Goal: Entertainment & Leisure: Browse casually

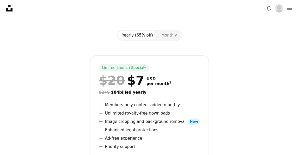
scroll to position [71, 0]
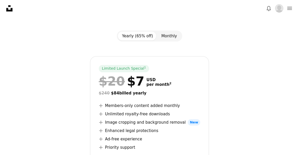
click at [172, 36] on button "Monthly" at bounding box center [169, 36] width 24 height 9
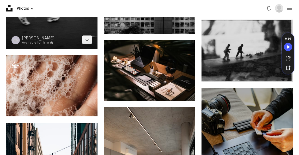
scroll to position [6170, 0]
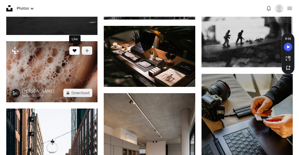
click at [78, 52] on button "A heart" at bounding box center [74, 50] width 10 height 8
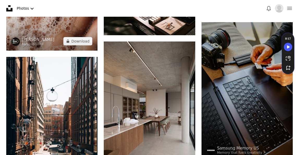
scroll to position [6209, 0]
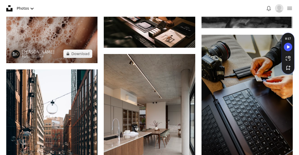
click at [69, 37] on img at bounding box center [51, 32] width 91 height 61
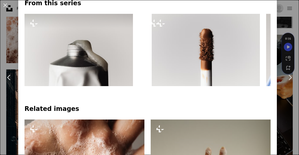
scroll to position [232, 0]
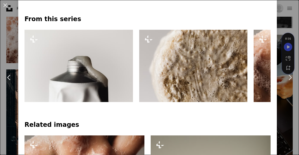
click at [59, 20] on p "From this series" at bounding box center [148, 19] width 246 height 8
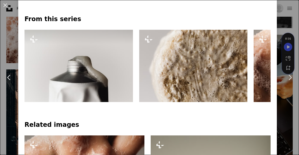
click at [79, 64] on img at bounding box center [79, 66] width 109 height 72
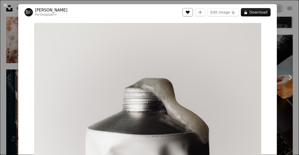
click at [190, 10] on icon "A heart" at bounding box center [188, 12] width 4 height 4
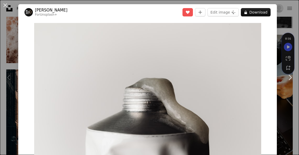
click at [50, 10] on link "[PERSON_NAME]" at bounding box center [51, 10] width 33 height 5
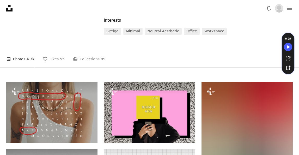
scroll to position [95, 0]
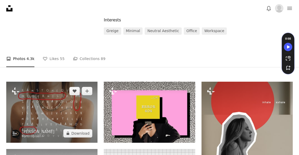
click at [54, 92] on img at bounding box center [51, 112] width 91 height 61
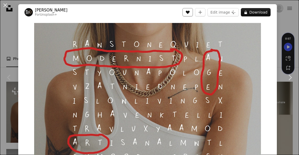
click at [190, 13] on icon "Like" at bounding box center [188, 12] width 4 height 3
click at [13, 100] on div "Chevron left" at bounding box center [9, 77] width 18 height 50
click at [6, 8] on button "An X shape" at bounding box center [5, 5] width 6 height 6
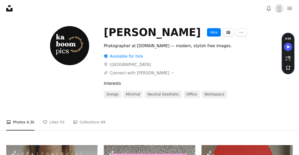
scroll to position [30, 0]
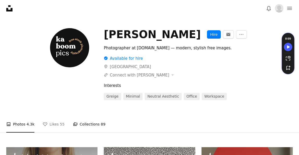
click at [92, 124] on link "A stack of folders Collections 89" at bounding box center [89, 124] width 33 height 17
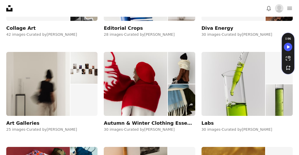
scroll to position [224, 0]
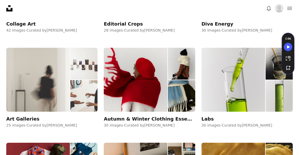
click at [27, 117] on div "Art Galleries" at bounding box center [22, 119] width 33 height 6
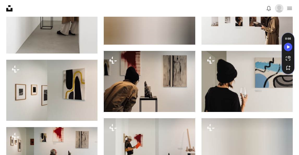
scroll to position [408, 0]
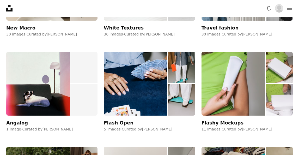
scroll to position [507, 0]
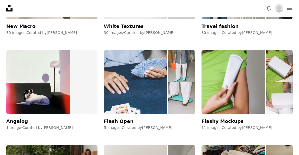
click at [122, 119] on div "Flash Open" at bounding box center [119, 121] width 30 height 6
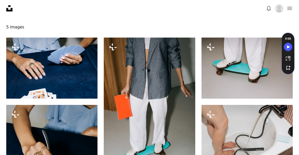
scroll to position [80, 0]
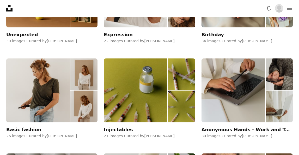
scroll to position [880, 0]
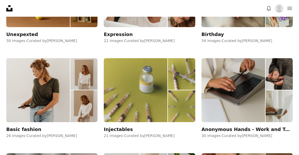
click at [121, 132] on div "Injectables" at bounding box center [118, 129] width 29 height 6
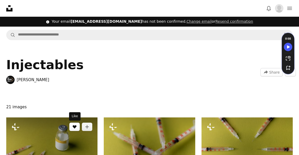
click at [73, 129] on button "A heart" at bounding box center [74, 127] width 10 height 8
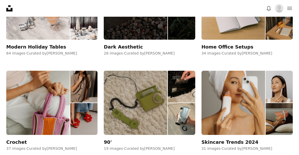
scroll to position [1249, 0]
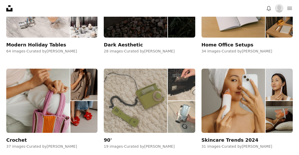
click at [111, 139] on div "90'" at bounding box center [108, 140] width 8 height 6
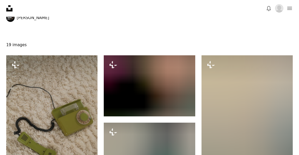
scroll to position [96, 0]
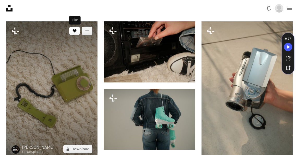
click at [75, 32] on icon "A heart" at bounding box center [75, 31] width 4 height 4
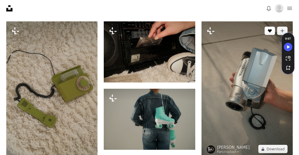
click at [270, 32] on icon "Like" at bounding box center [270, 30] width 4 height 3
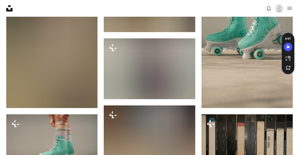
scroll to position [433, 0]
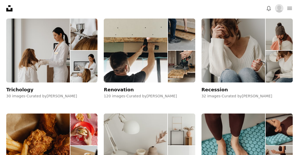
scroll to position [1965, 0]
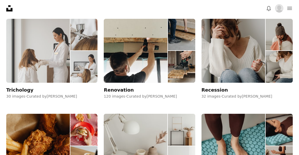
click at [16, 91] on div "Trichology" at bounding box center [19, 90] width 27 height 6
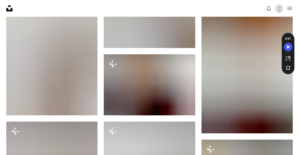
scroll to position [690, 0]
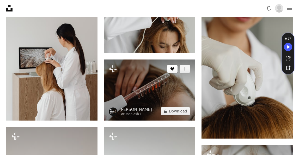
click at [172, 73] on button "A heart" at bounding box center [172, 69] width 10 height 8
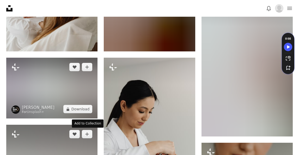
scroll to position [546, 0]
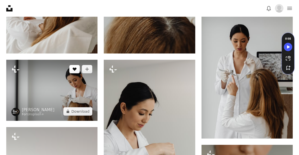
click at [75, 71] on button "A heart" at bounding box center [74, 69] width 10 height 8
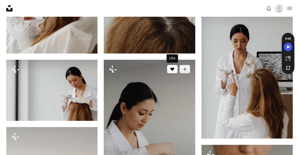
click at [170, 69] on button "A heart" at bounding box center [172, 69] width 10 height 8
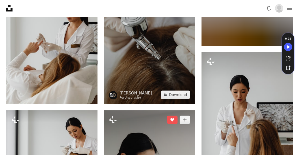
scroll to position [494, 0]
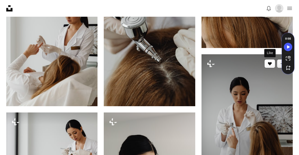
click at [272, 63] on icon "Like" at bounding box center [270, 63] width 4 height 3
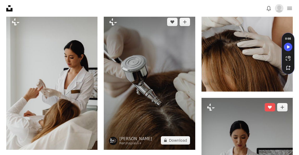
scroll to position [447, 0]
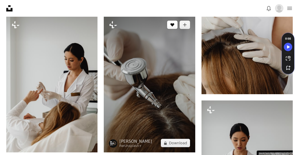
click at [175, 25] on button "A heart" at bounding box center [172, 25] width 10 height 8
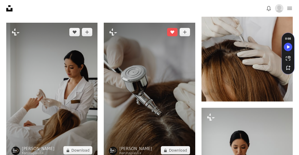
scroll to position [438, 0]
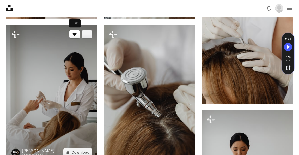
click at [75, 33] on icon "Like" at bounding box center [75, 34] width 4 height 3
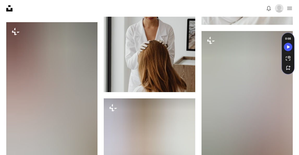
scroll to position [228, 0]
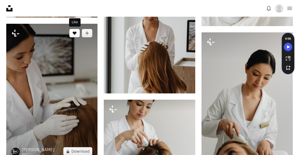
click at [75, 34] on icon "Like" at bounding box center [75, 33] width 4 height 3
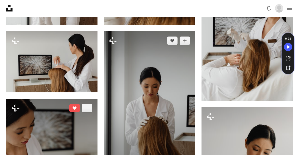
scroll to position [153, 0]
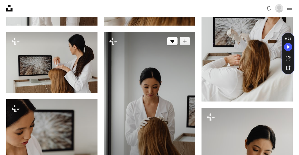
click at [174, 44] on button "A heart" at bounding box center [172, 41] width 10 height 8
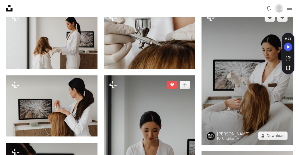
scroll to position [105, 0]
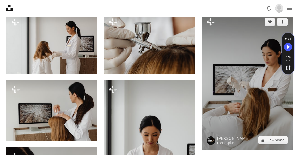
click at [276, 25] on img at bounding box center [247, 81] width 91 height 137
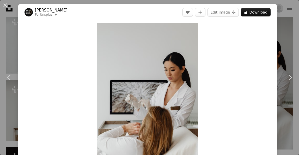
click at [288, 39] on div "An X shape Chevron left Chevron right [PERSON_NAME] For Unsplash+ A heart A plu…" at bounding box center [149, 77] width 299 height 155
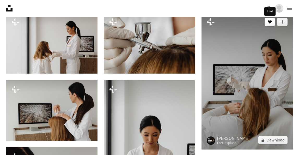
click at [272, 23] on icon "A heart" at bounding box center [270, 22] width 4 height 4
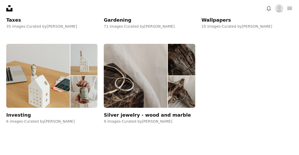
scroll to position [2891, 0]
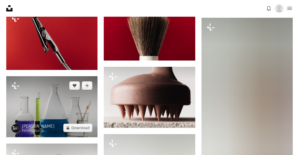
scroll to position [1363, 0]
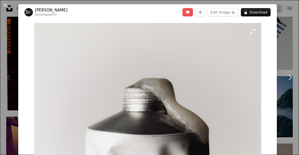
scroll to position [6209, 0]
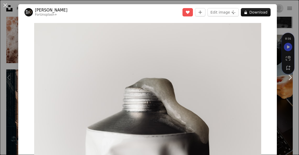
click at [291, 25] on div "An X shape Chevron left Chevron right [PERSON_NAME] For Unsplash+ A heart A plu…" at bounding box center [149, 77] width 299 height 155
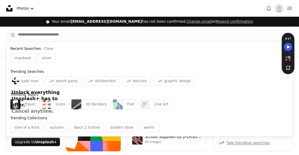
click at [62, 36] on input "Find visuals sitewide" at bounding box center [147, 35] width 265 height 10
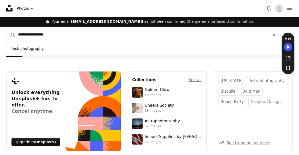
type input "**********"
click button "A magnifying glass" at bounding box center [11, 35] width 9 height 10
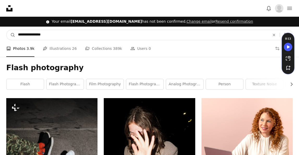
click at [64, 33] on input "**********" at bounding box center [141, 35] width 253 height 10
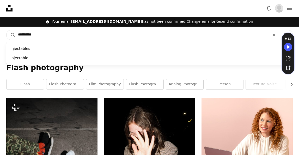
type input "**********"
click button "A magnifying glass" at bounding box center [11, 35] width 9 height 10
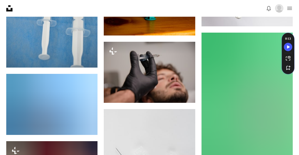
scroll to position [439, 0]
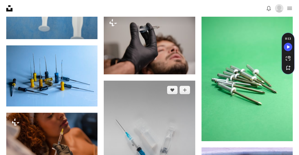
click at [105, 102] on img at bounding box center [149, 145] width 91 height 128
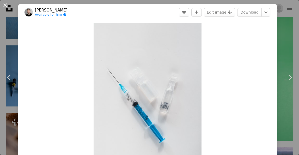
click at [5, 5] on button "An X shape" at bounding box center [5, 5] width 6 height 6
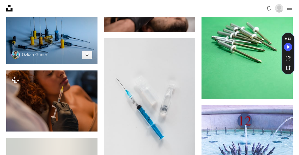
scroll to position [529, 0]
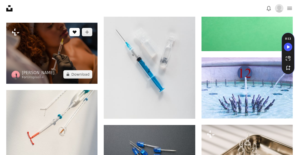
click at [73, 33] on icon "A heart" at bounding box center [75, 32] width 4 height 4
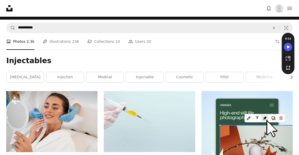
scroll to position [0, 0]
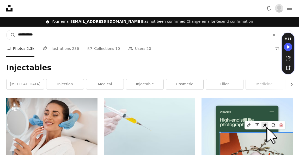
click at [66, 37] on input "**********" at bounding box center [141, 35] width 253 height 10
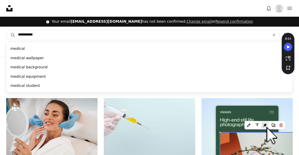
type input "**********"
click button "A magnifying glass" at bounding box center [11, 35] width 9 height 10
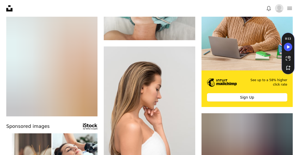
scroll to position [23, 0]
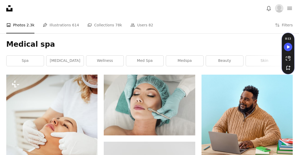
click at [10, 10] on icon at bounding box center [9, 8] width 6 height 6
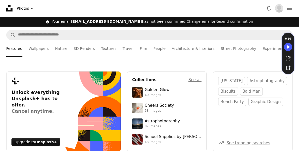
scroll to position [4, 0]
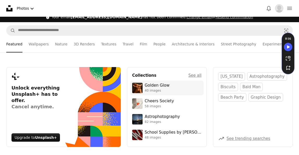
click at [148, 86] on div "Golden Glow" at bounding box center [157, 85] width 25 height 5
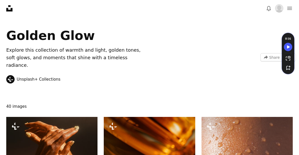
scroll to position [28, 0]
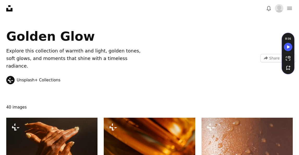
click at [10, 10] on icon at bounding box center [9, 8] width 6 height 6
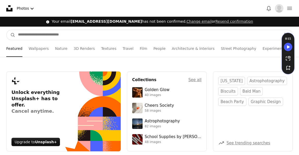
click at [96, 33] on input "Find visuals sitewide" at bounding box center [147, 35] width 265 height 10
type input "****"
click button "A magnifying glass" at bounding box center [11, 35] width 9 height 10
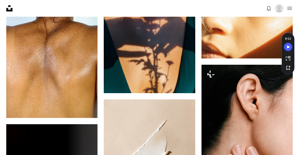
scroll to position [538, 0]
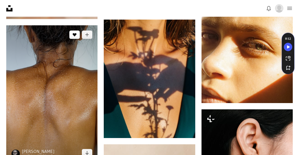
click at [78, 35] on button "A heart" at bounding box center [74, 35] width 10 height 8
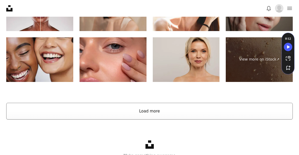
click at [117, 112] on button "Load more" at bounding box center [149, 111] width 287 height 17
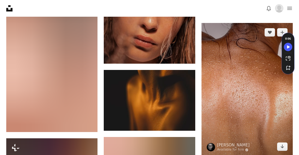
scroll to position [1198, 0]
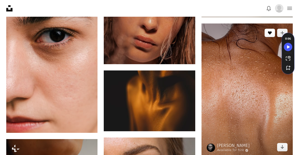
click at [269, 36] on button "A heart" at bounding box center [270, 33] width 10 height 8
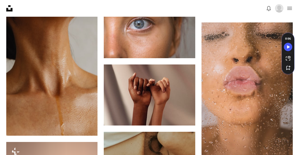
scroll to position [1345, 0]
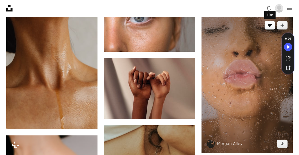
click at [269, 28] on button "A heart" at bounding box center [270, 25] width 10 height 8
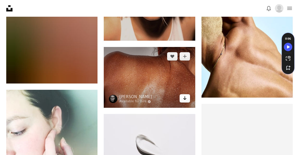
scroll to position [1797, 0]
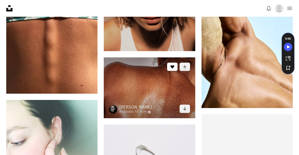
click at [172, 68] on icon "A heart" at bounding box center [172, 67] width 4 height 4
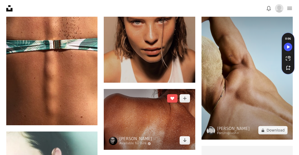
scroll to position [1758, 0]
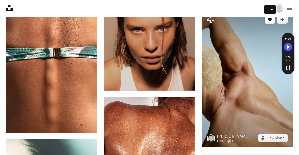
click at [271, 20] on icon "Like" at bounding box center [270, 19] width 4 height 3
click at [271, 20] on icon "Unlike" at bounding box center [270, 19] width 4 height 3
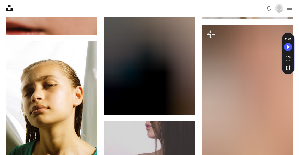
scroll to position [5837, 0]
